Goal: Task Accomplishment & Management: Use online tool/utility

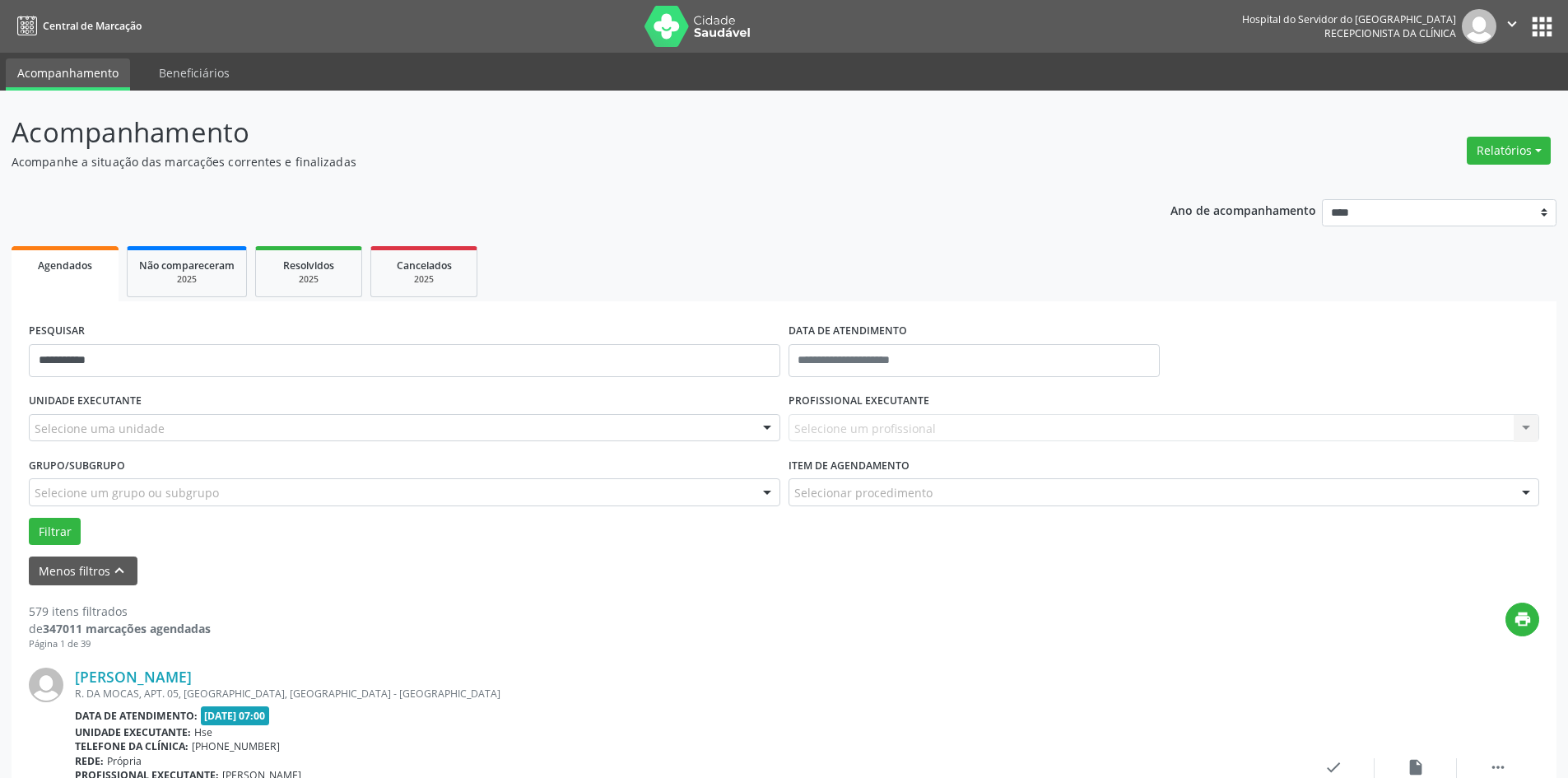
type input "**********"
click at [29, 518] on button "Filtrar" at bounding box center [55, 531] width 52 height 28
click at [1519, 152] on button "Relatórios" at bounding box center [1509, 151] width 84 height 28
click at [1462, 188] on link "Agendamentos" at bounding box center [1463, 185] width 177 height 23
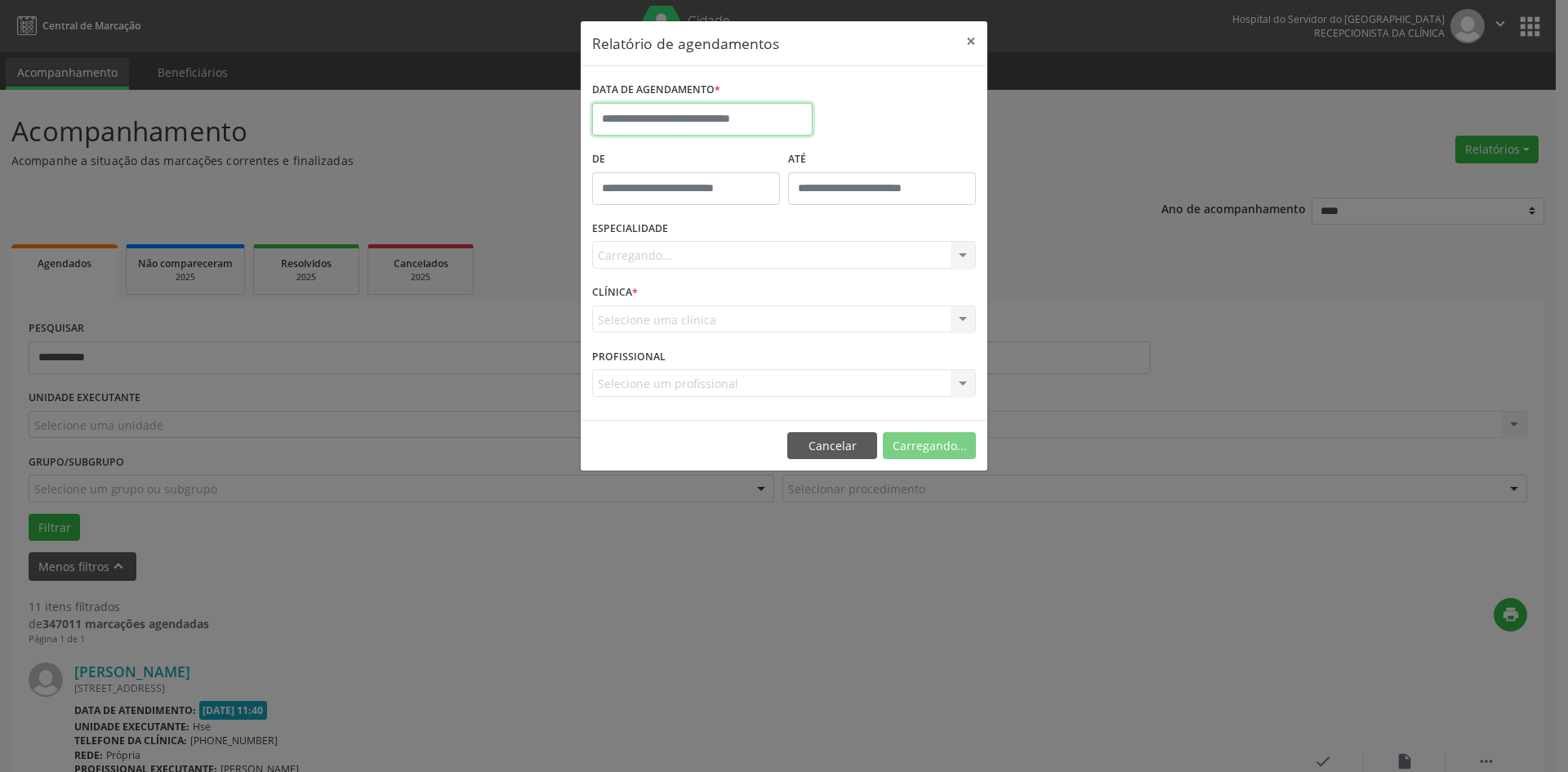
click at [750, 117] on input "text" at bounding box center [701, 120] width 220 height 33
click at [827, 161] on icon at bounding box center [830, 156] width 5 height 11
select select "*"
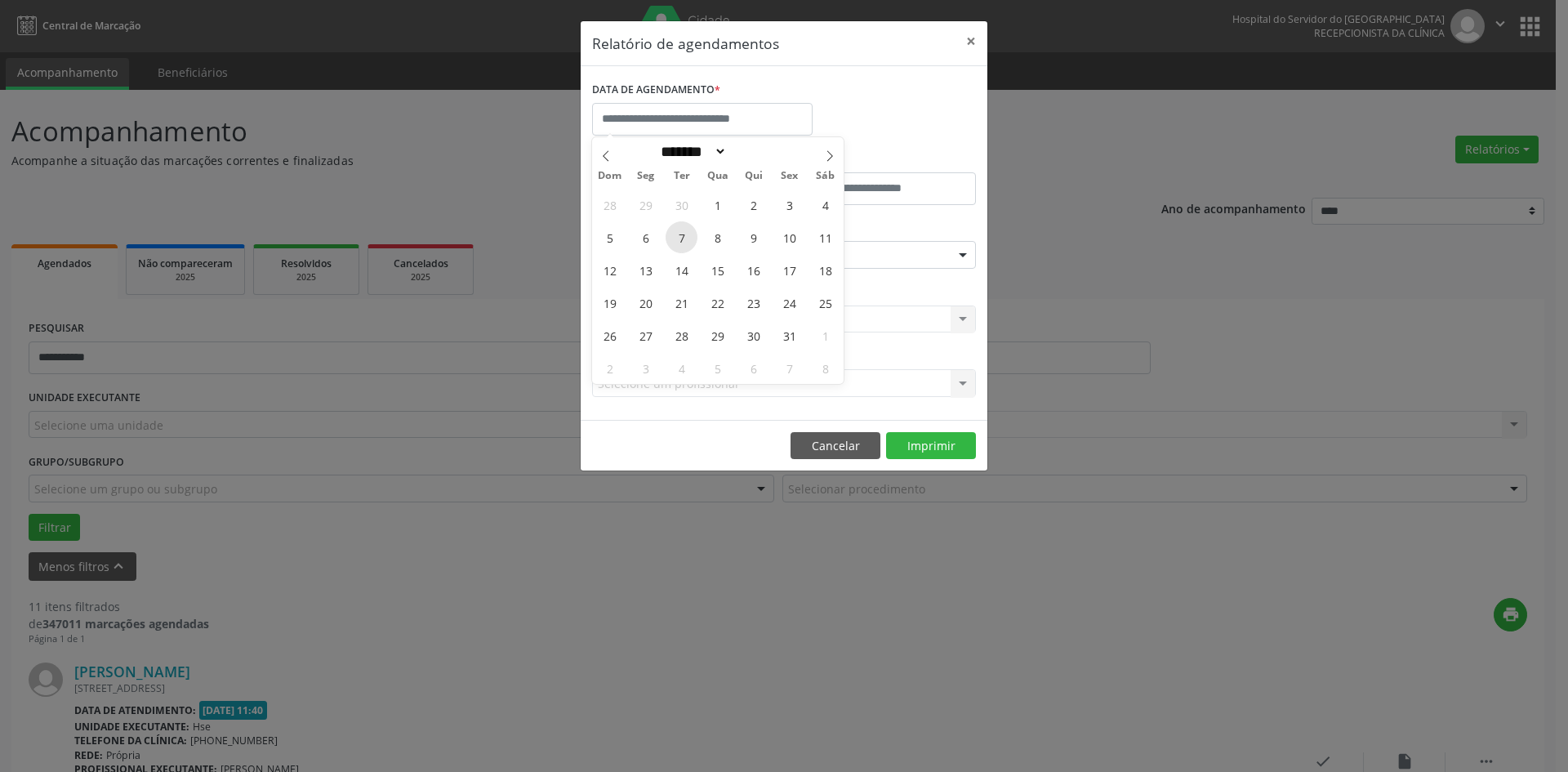
click at [680, 239] on span "7" at bounding box center [681, 236] width 32 height 32
type input "**********"
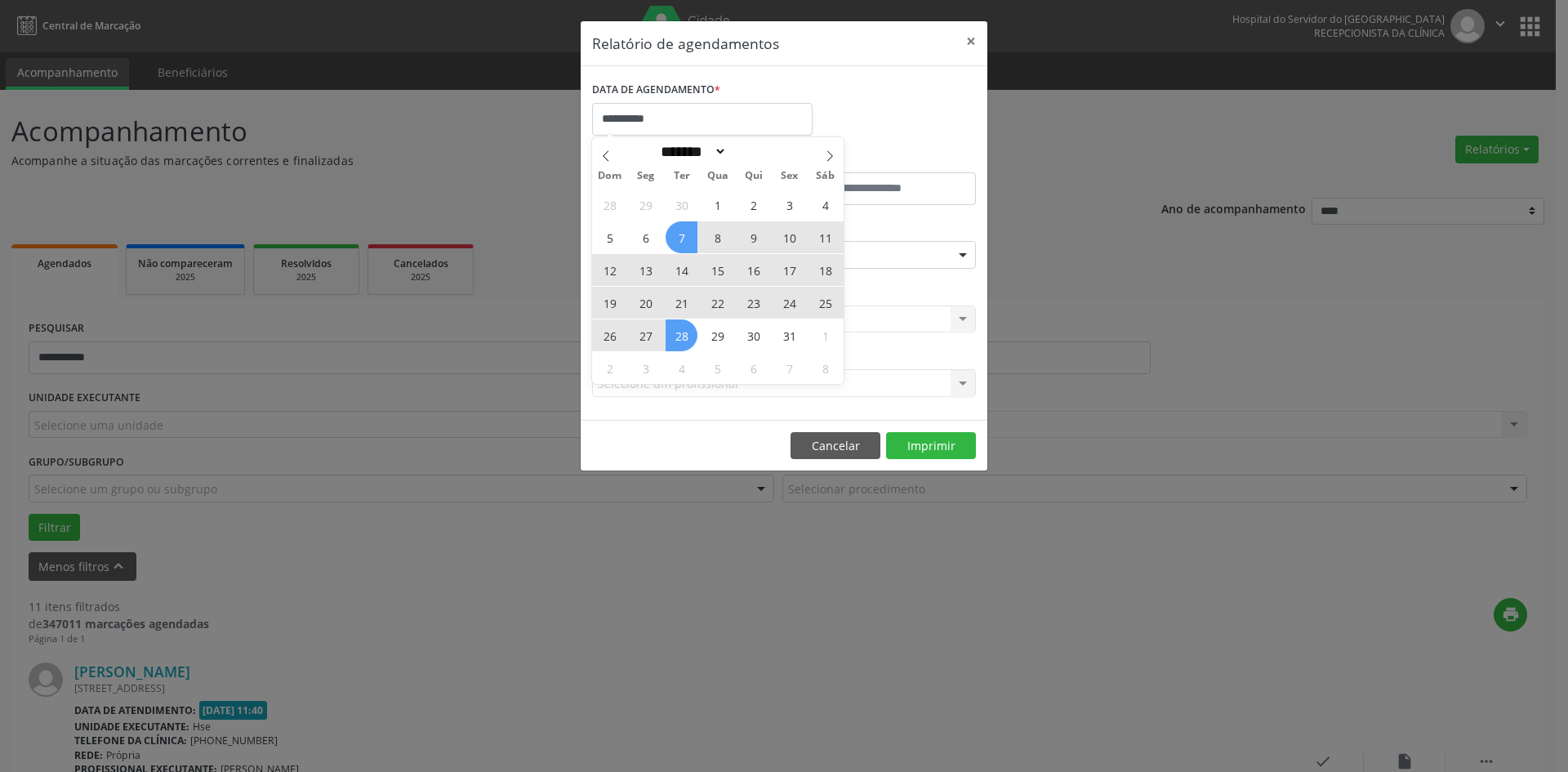
click at [676, 337] on span "28" at bounding box center [681, 334] width 32 height 32
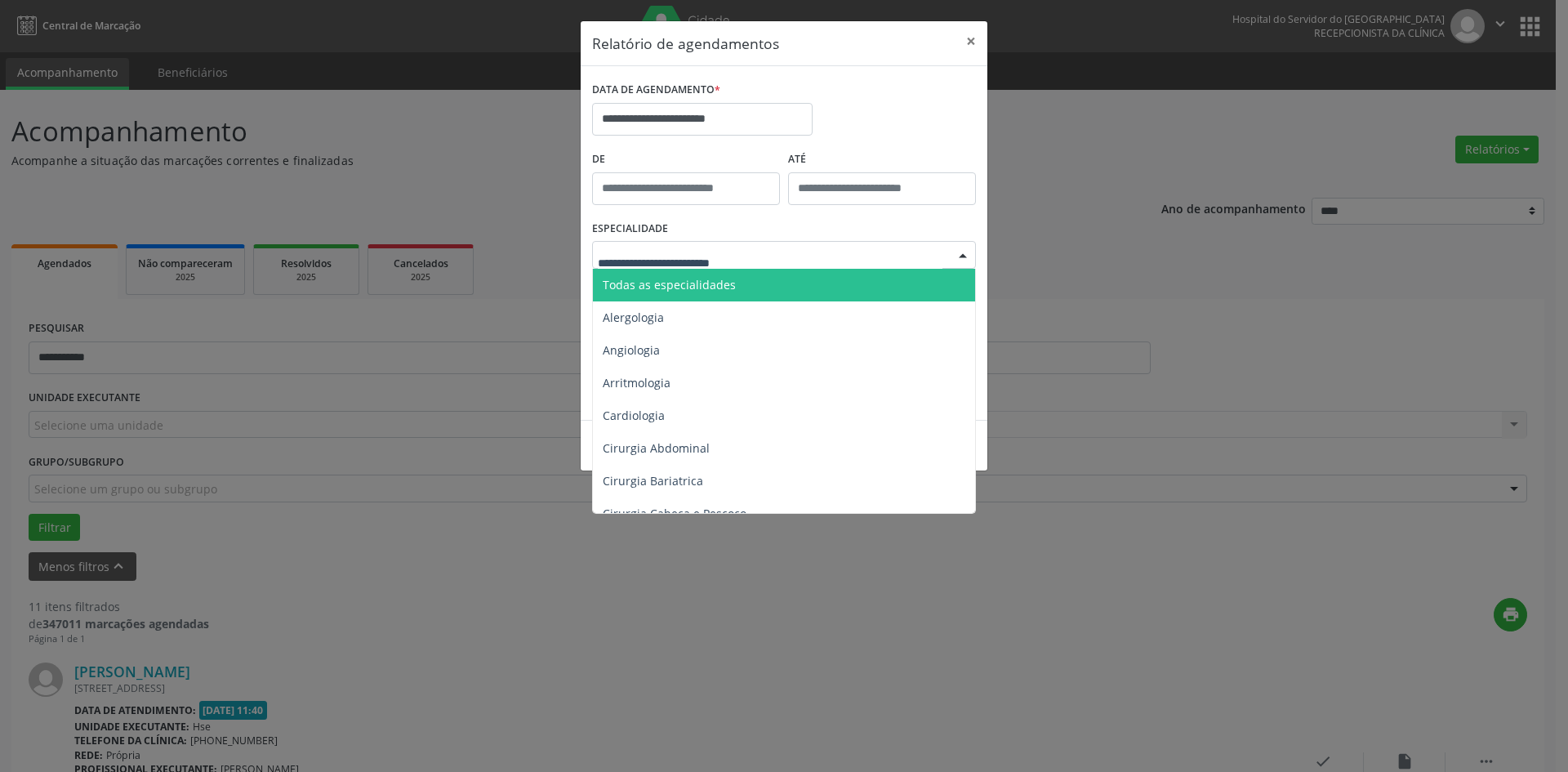
click at [672, 289] on span "Todas as especialidades" at bounding box center [669, 285] width 133 height 15
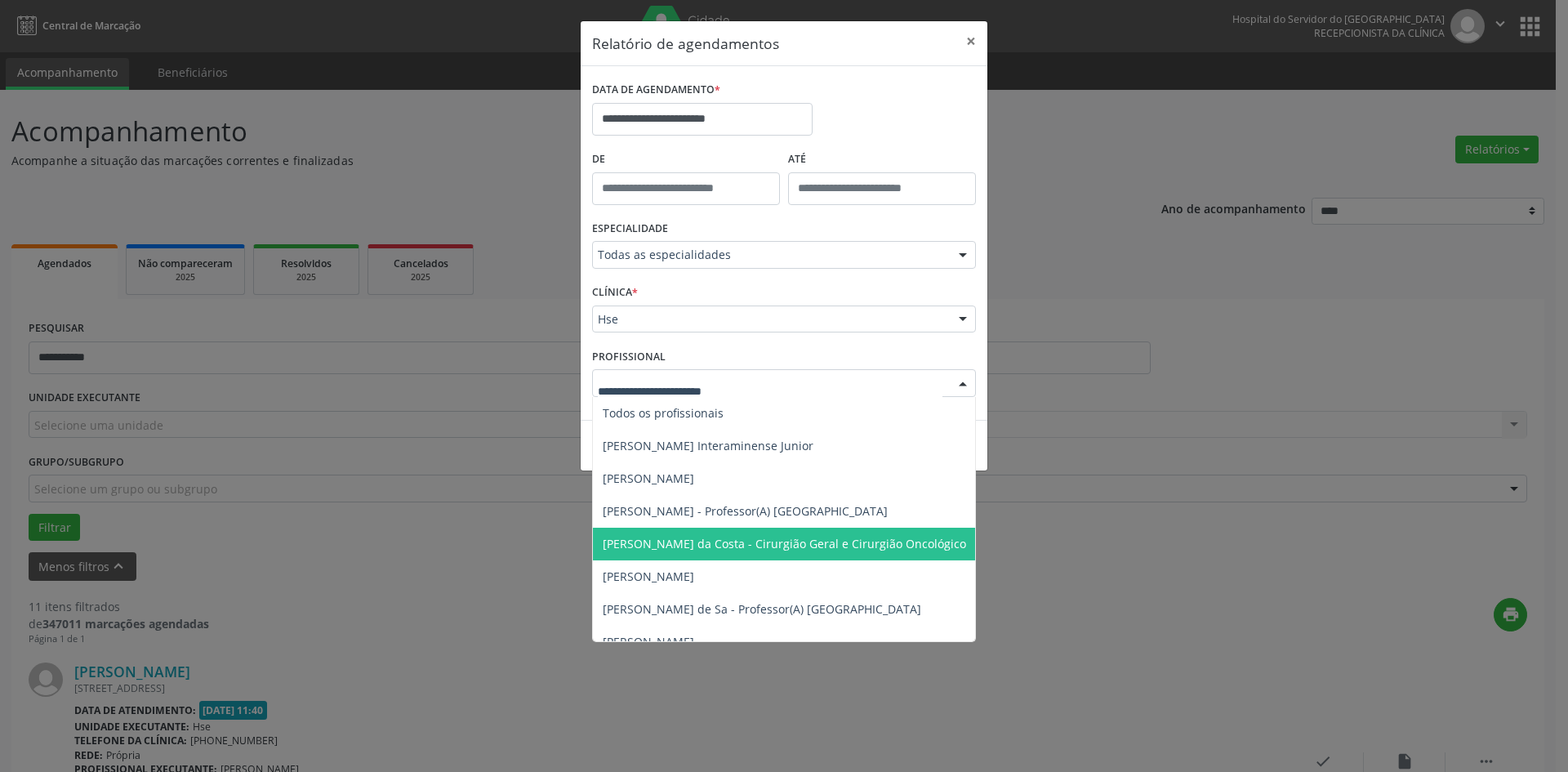
click at [653, 530] on span "[PERSON_NAME] da Costa - Cirurgião Geral e Cirurgião Oncológico" at bounding box center [867, 544] width 550 height 33
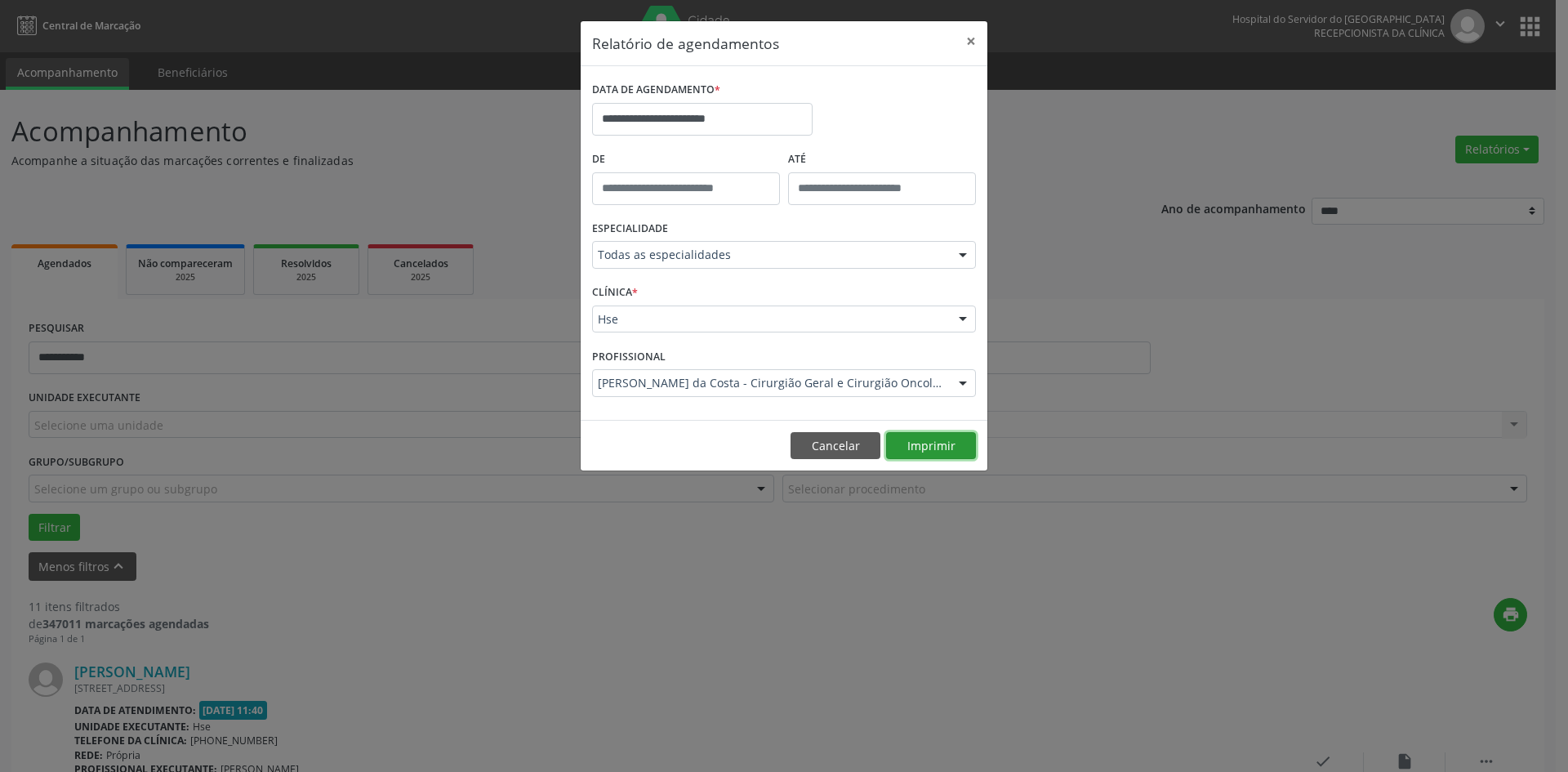
click at [940, 446] on button "Imprimir" at bounding box center [930, 446] width 90 height 28
